Goal: Find specific page/section: Find specific page/section

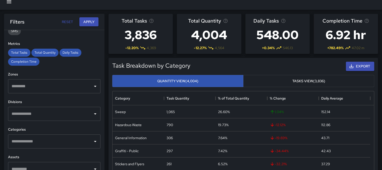
scroll to position [25, 0]
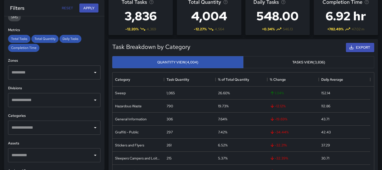
click at [93, 125] on icon "Open" at bounding box center [95, 128] width 6 height 6
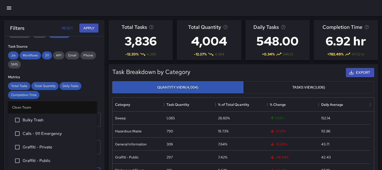
scroll to position [75, 0]
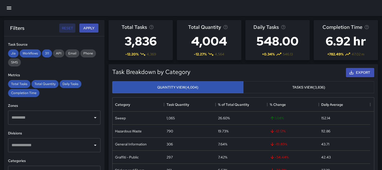
click at [69, 28] on button "Reset" at bounding box center [67, 28] width 16 height 9
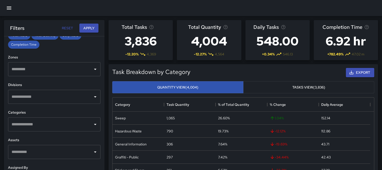
scroll to position [125, 0]
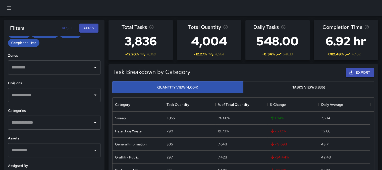
click at [92, 93] on icon "Open" at bounding box center [95, 95] width 6 height 6
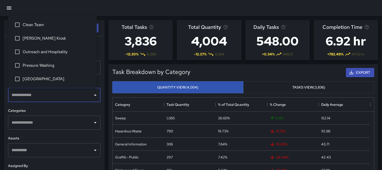
click at [94, 125] on icon "Open" at bounding box center [95, 123] width 6 height 6
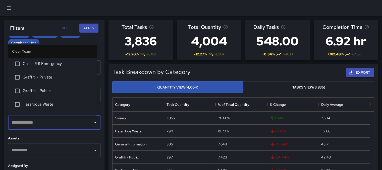
scroll to position [0, 0]
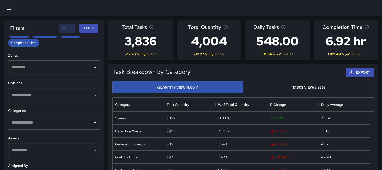
click at [71, 29] on button "Reset" at bounding box center [67, 28] width 16 height 9
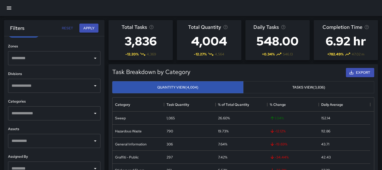
scroll to position [151, 0]
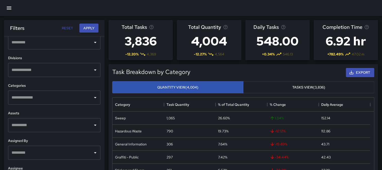
click at [92, 96] on icon "Open" at bounding box center [95, 98] width 6 height 6
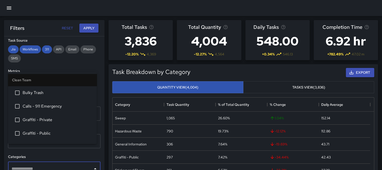
scroll to position [0, 0]
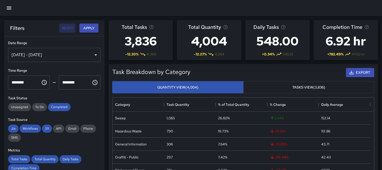
click at [71, 27] on button "Reset" at bounding box center [67, 28] width 16 height 9
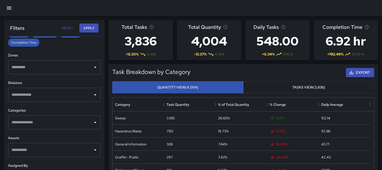
scroll to position [125, 0]
click at [92, 125] on icon "Open" at bounding box center [95, 123] width 6 height 6
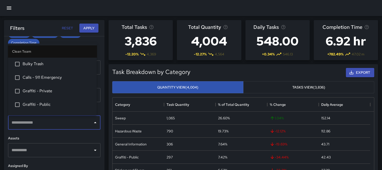
scroll to position [0, 0]
click at [62, 27] on button "Reset" at bounding box center [67, 28] width 16 height 9
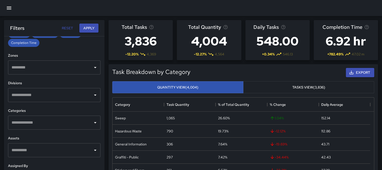
click at [93, 94] on icon "Open" at bounding box center [95, 95] width 6 height 6
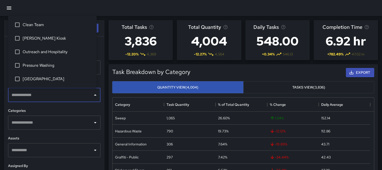
click at [92, 125] on icon "Open" at bounding box center [95, 123] width 6 height 6
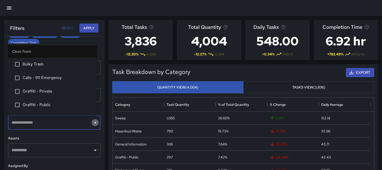
click at [94, 123] on icon "Close" at bounding box center [95, 122] width 3 height 1
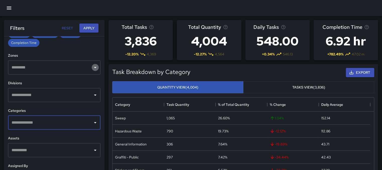
click at [92, 66] on icon "Open" at bounding box center [95, 67] width 6 height 6
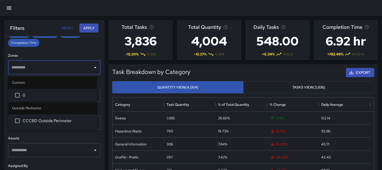
drag, startPoint x: 90, startPoint y: 69, endPoint x: 93, endPoint y: 91, distance: 21.8
click at [92, 69] on icon "Close" at bounding box center [95, 67] width 6 height 6
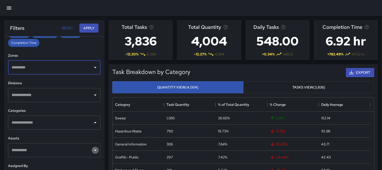
click at [92, 148] on icon "Open" at bounding box center [95, 150] width 6 height 6
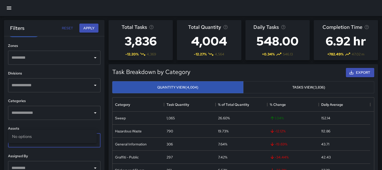
scroll to position [152, 0]
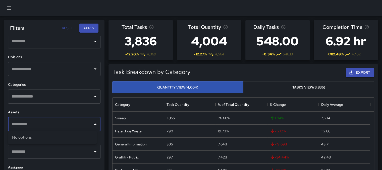
drag, startPoint x: 93, startPoint y: 150, endPoint x: 99, endPoint y: 68, distance: 82.0
click at [93, 150] on icon "Open" at bounding box center [95, 152] width 6 height 6
click at [73, 25] on button "Reset" at bounding box center [67, 28] width 16 height 9
click at [71, 26] on button "Reset" at bounding box center [67, 28] width 16 height 9
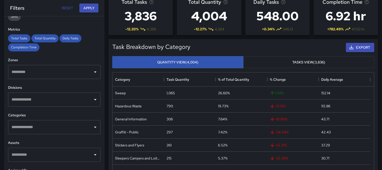
scroll to position [101, 0]
click at [93, 126] on icon "Open" at bounding box center [95, 127] width 6 height 6
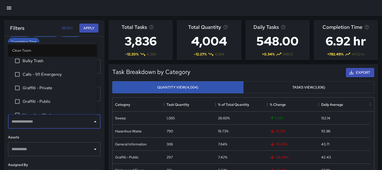
scroll to position [0, 0]
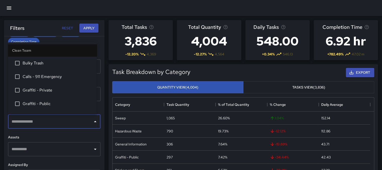
click at [67, 27] on button "Reset" at bounding box center [67, 28] width 16 height 9
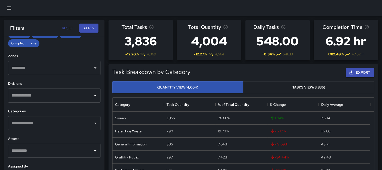
scroll to position [125, 0]
click at [92, 122] on icon "Open" at bounding box center [95, 123] width 6 height 6
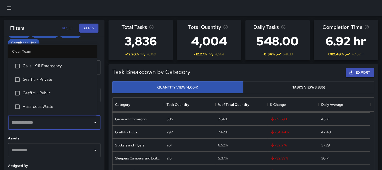
scroll to position [25, 0]
click at [92, 148] on icon "Open" at bounding box center [95, 150] width 6 height 6
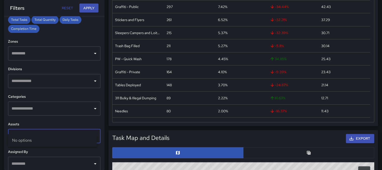
scroll to position [76, 0]
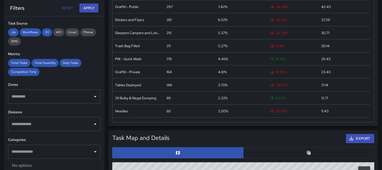
click at [92, 94] on icon "Open" at bounding box center [95, 97] width 6 height 6
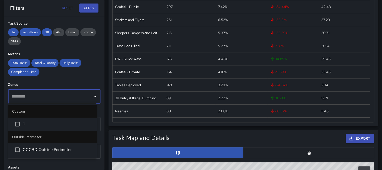
click at [94, 96] on icon "Close" at bounding box center [95, 96] width 3 height 1
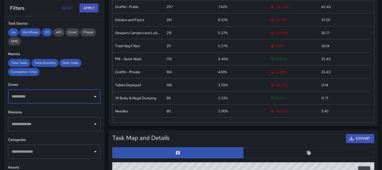
click at [92, 122] on icon "Open" at bounding box center [95, 124] width 6 height 6
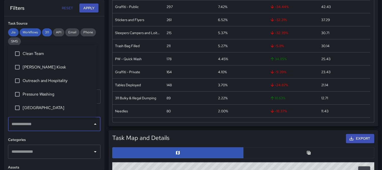
scroll to position [0, 0]
click at [94, 151] on icon "Open" at bounding box center [95, 151] width 3 height 1
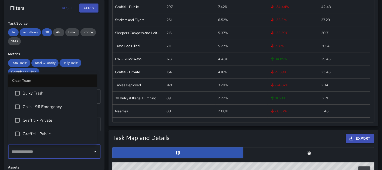
click at [88, 80] on li "Clean Team" at bounding box center [52, 80] width 89 height 12
click at [67, 9] on button "Reset" at bounding box center [67, 8] width 16 height 9
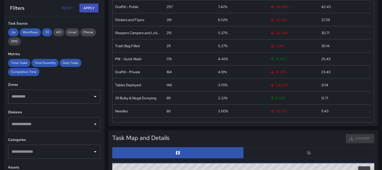
click at [92, 124] on icon "Open" at bounding box center [95, 124] width 6 height 6
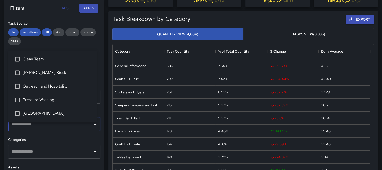
scroll to position [50, 0]
